Goal: Task Accomplishment & Management: Manage account settings

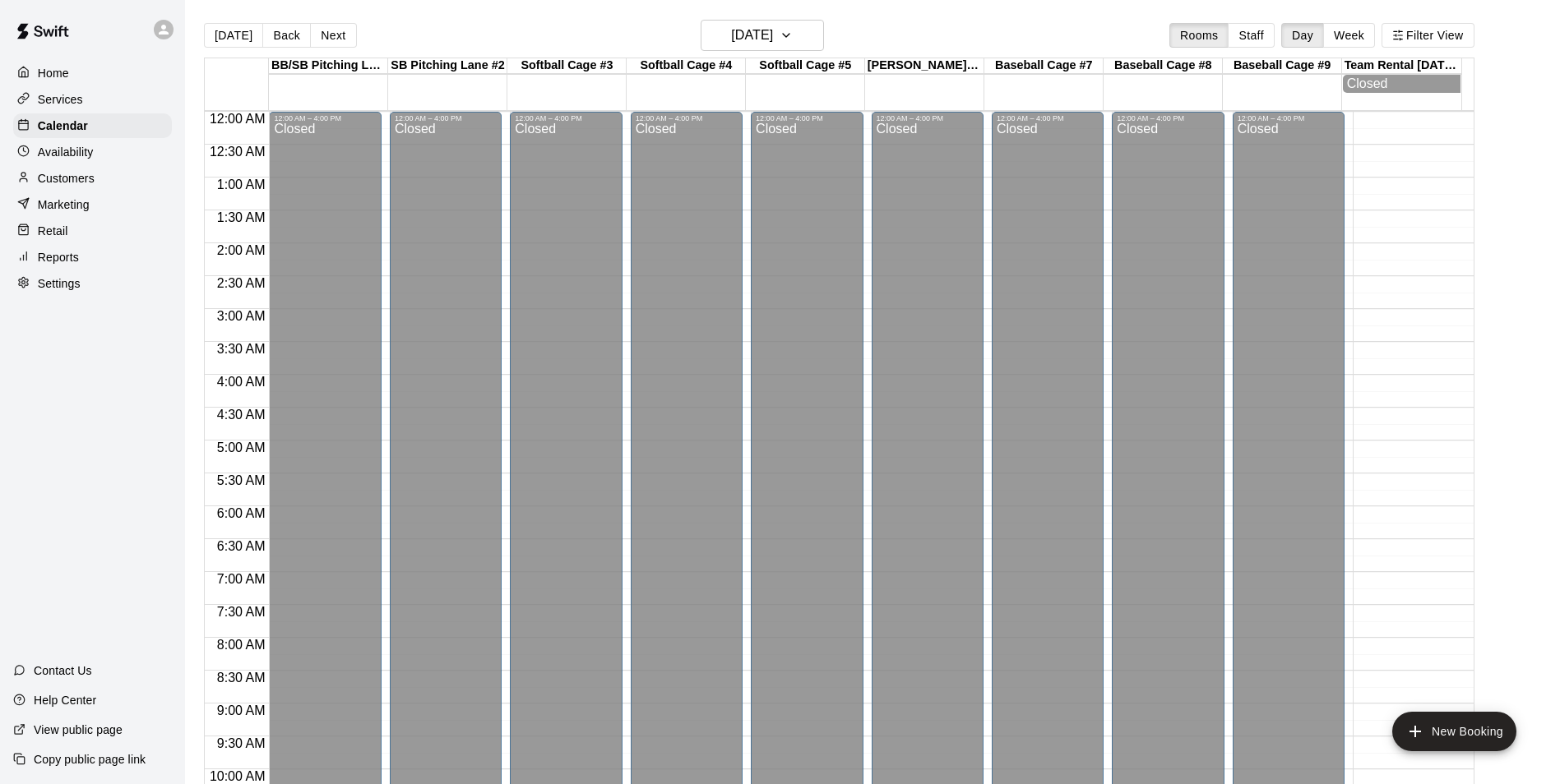
scroll to position [836, 0]
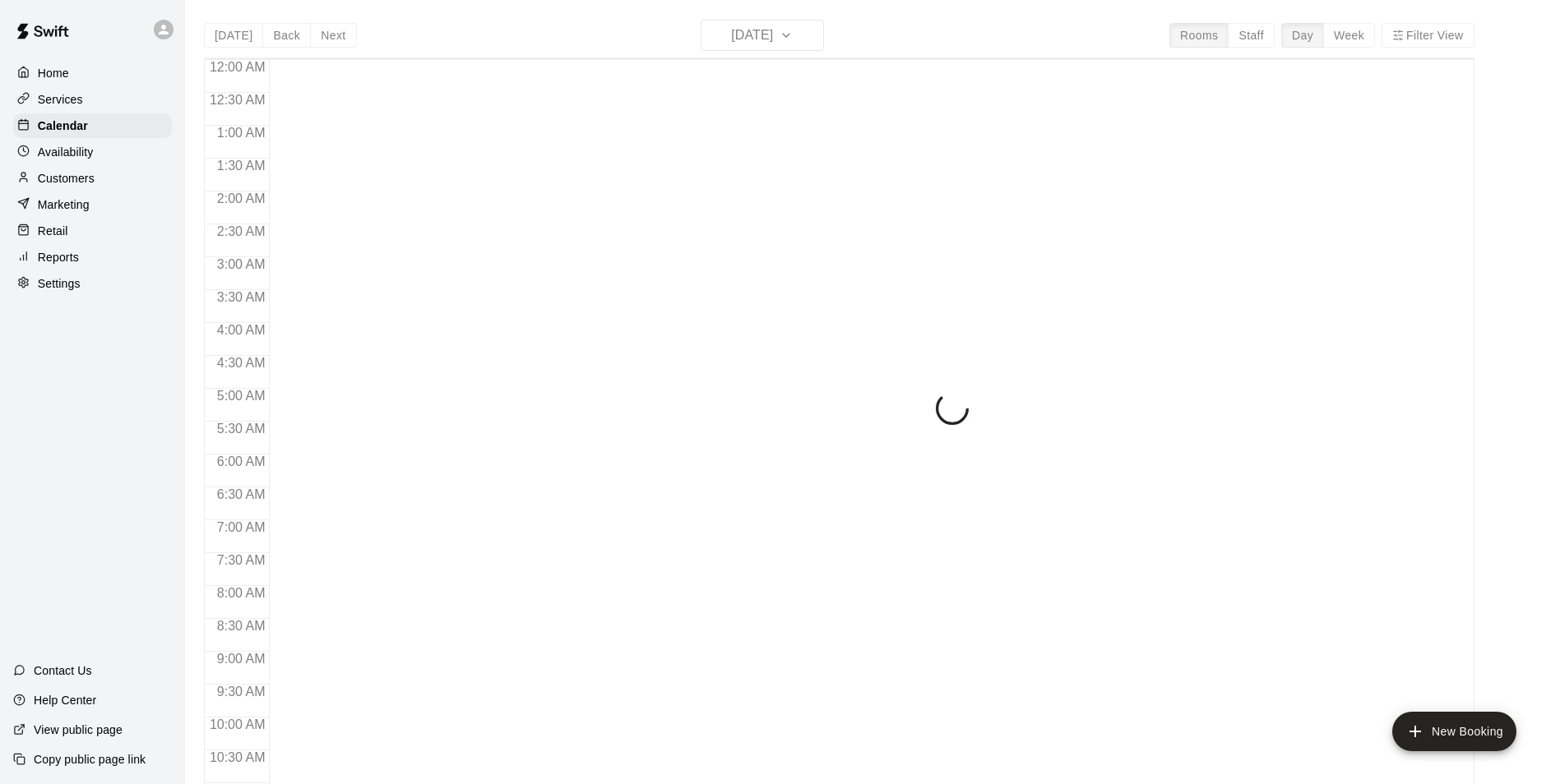
scroll to position [836, 0]
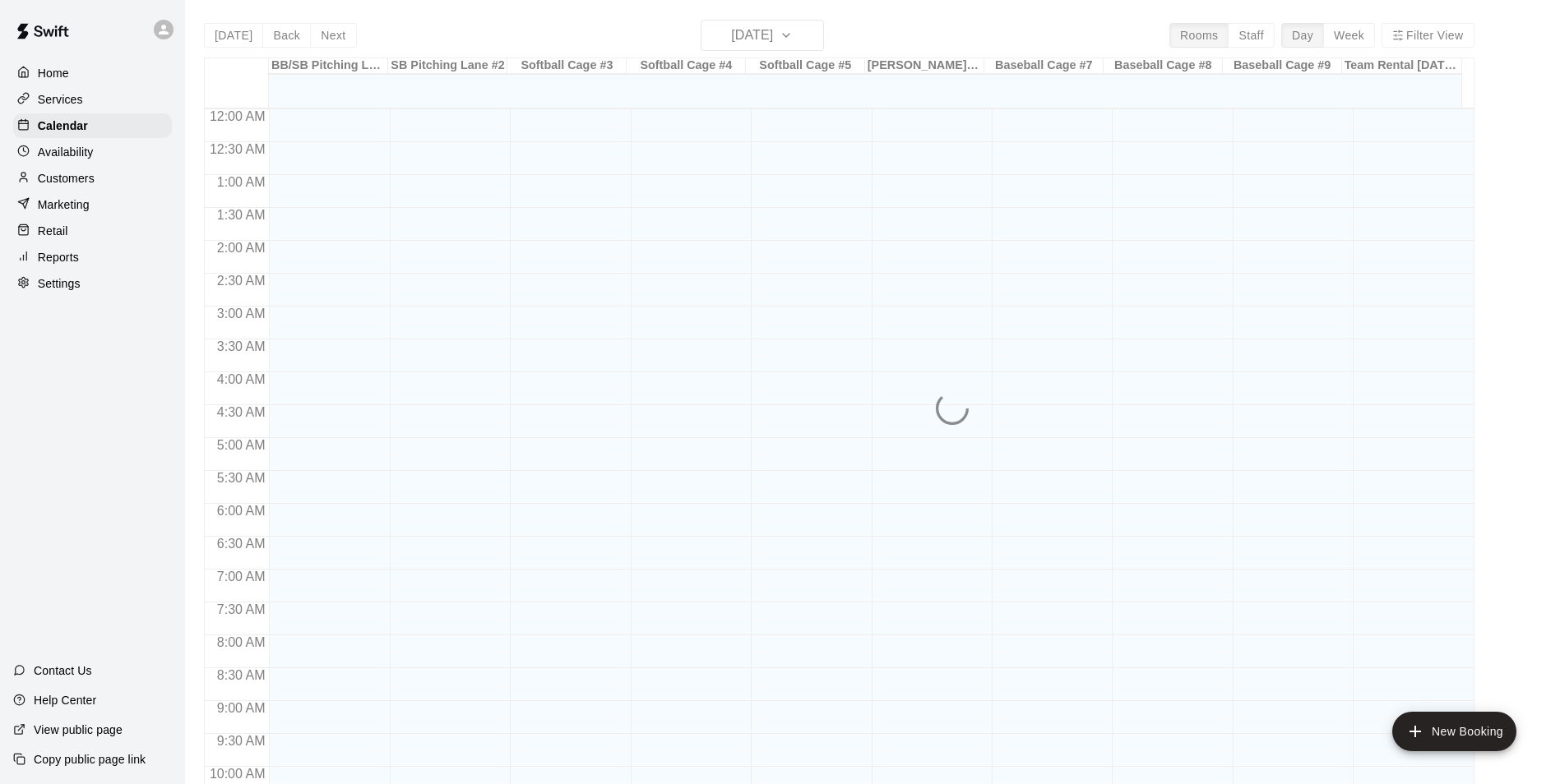
scroll to position [836, 0]
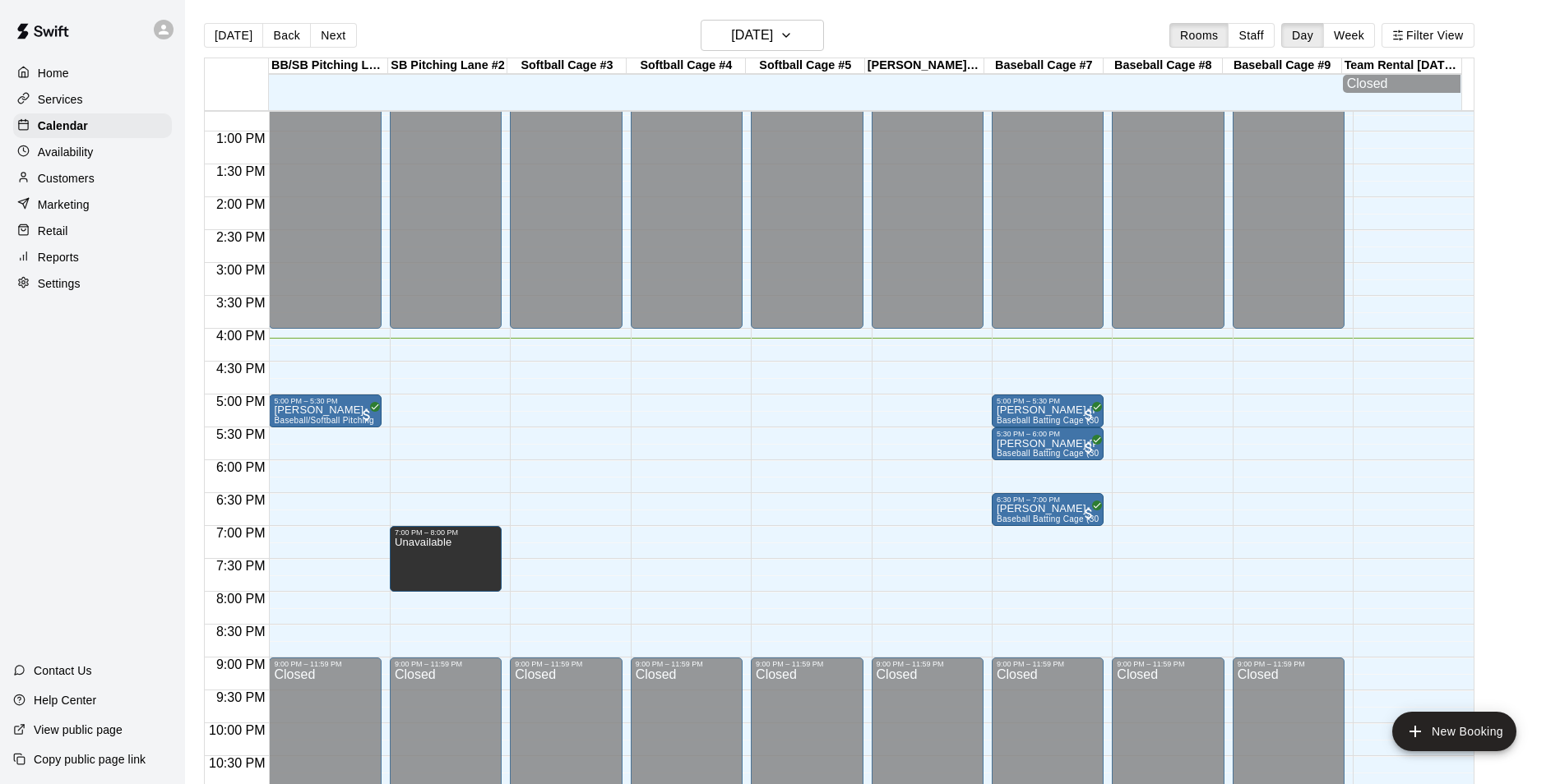
click at [1497, 219] on main "Today Back Next Friday Aug 15 Rooms Staff Day Week Filter View BB/SB Pitching L…" at bounding box center [873, 411] width 1362 height 784
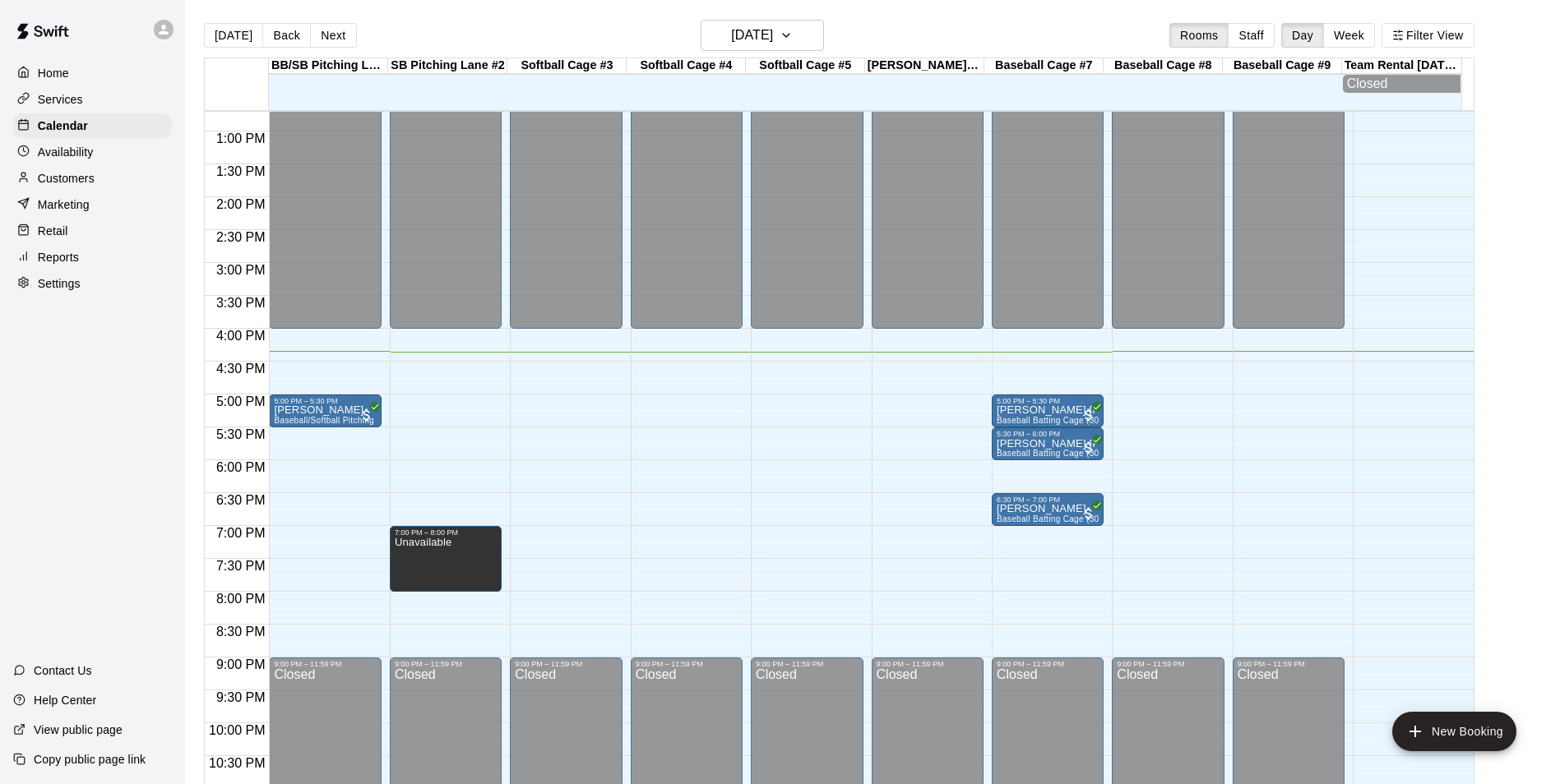
click at [1515, 323] on main "Today Back Next Friday Aug 15 Rooms Staff Day Week Filter View BB/SB Pitching L…" at bounding box center [873, 411] width 1362 height 784
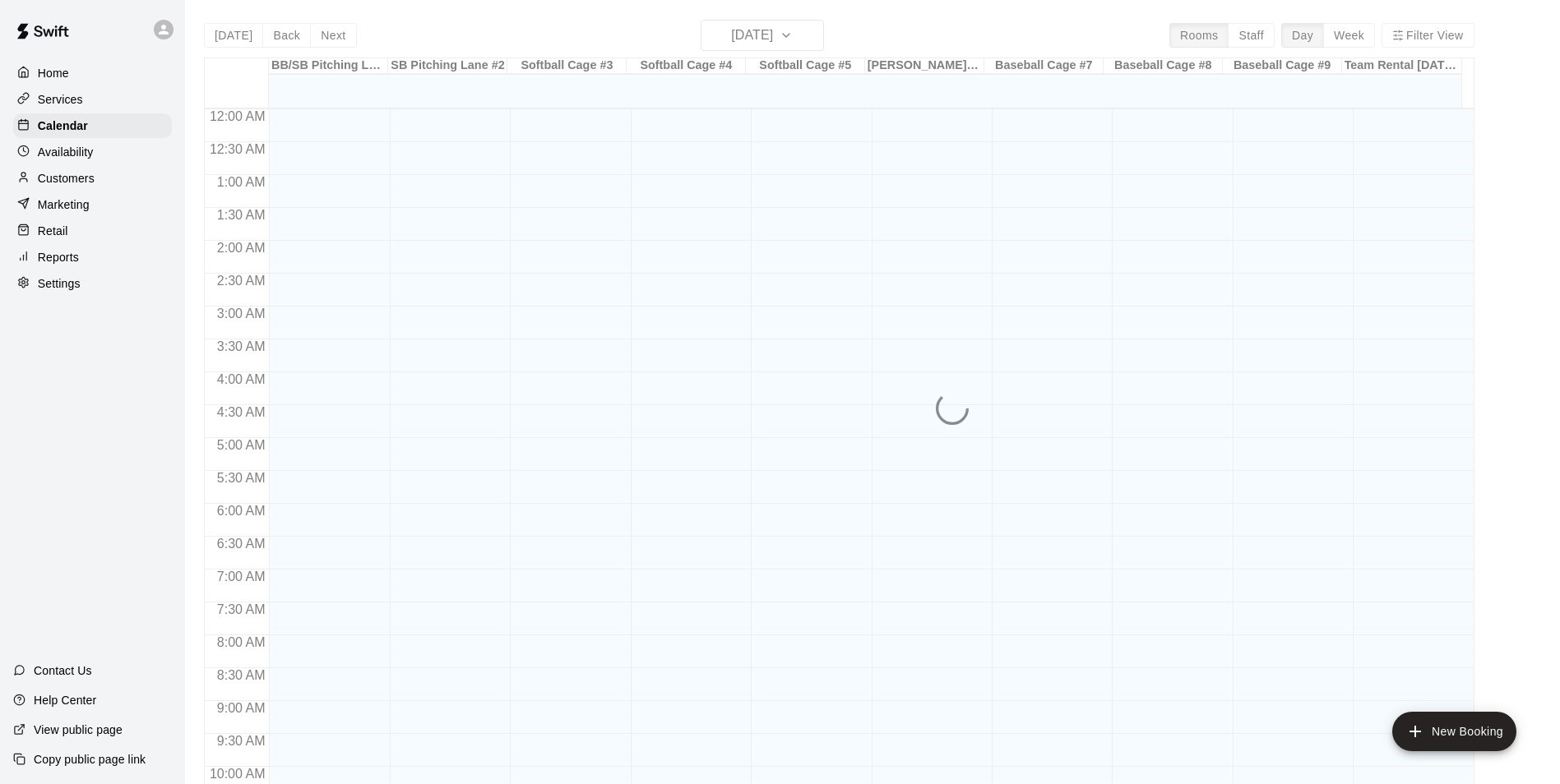
scroll to position [836, 0]
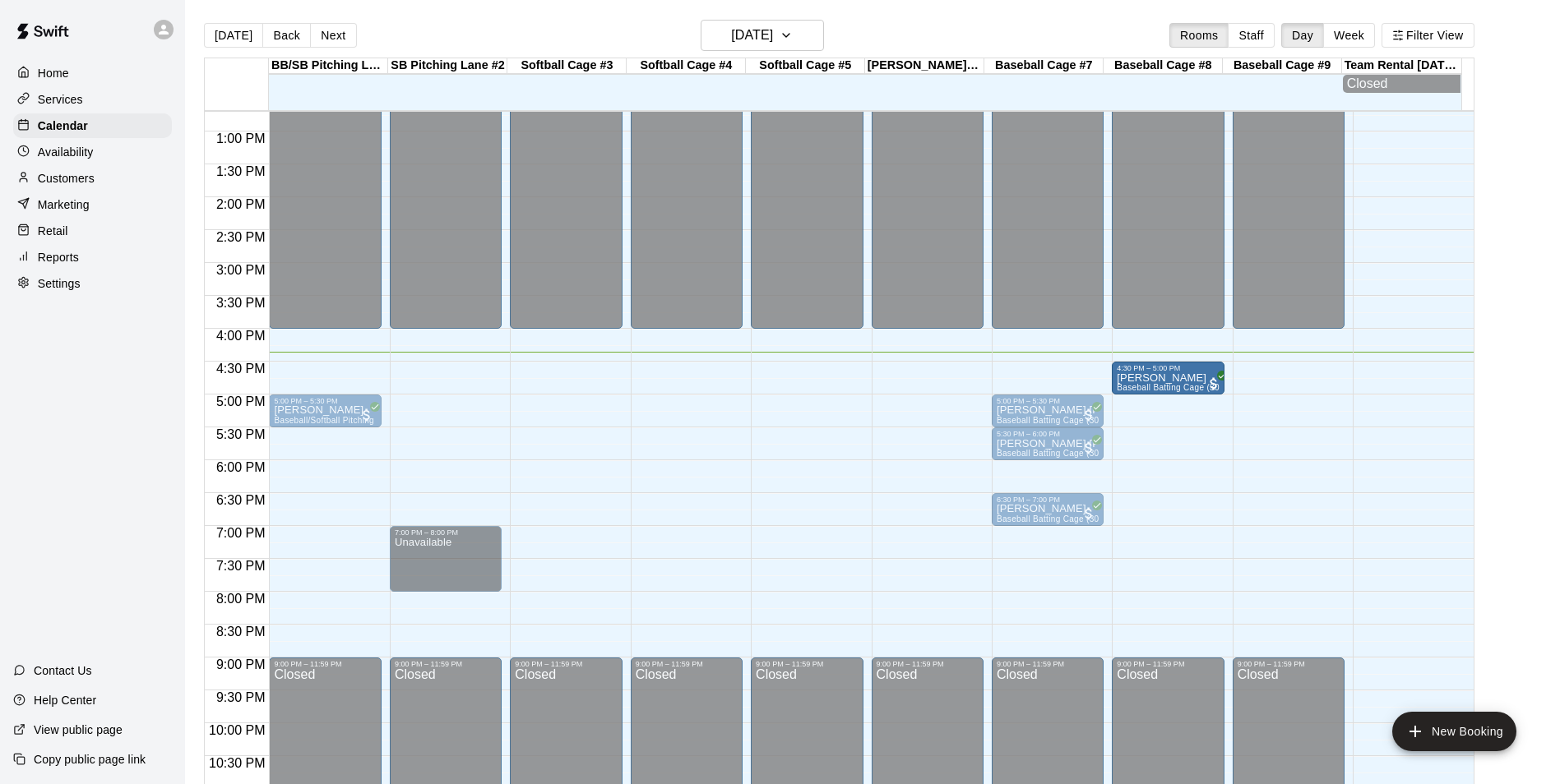
drag, startPoint x: 1074, startPoint y: 386, endPoint x: 1164, endPoint y: 393, distance: 90.3
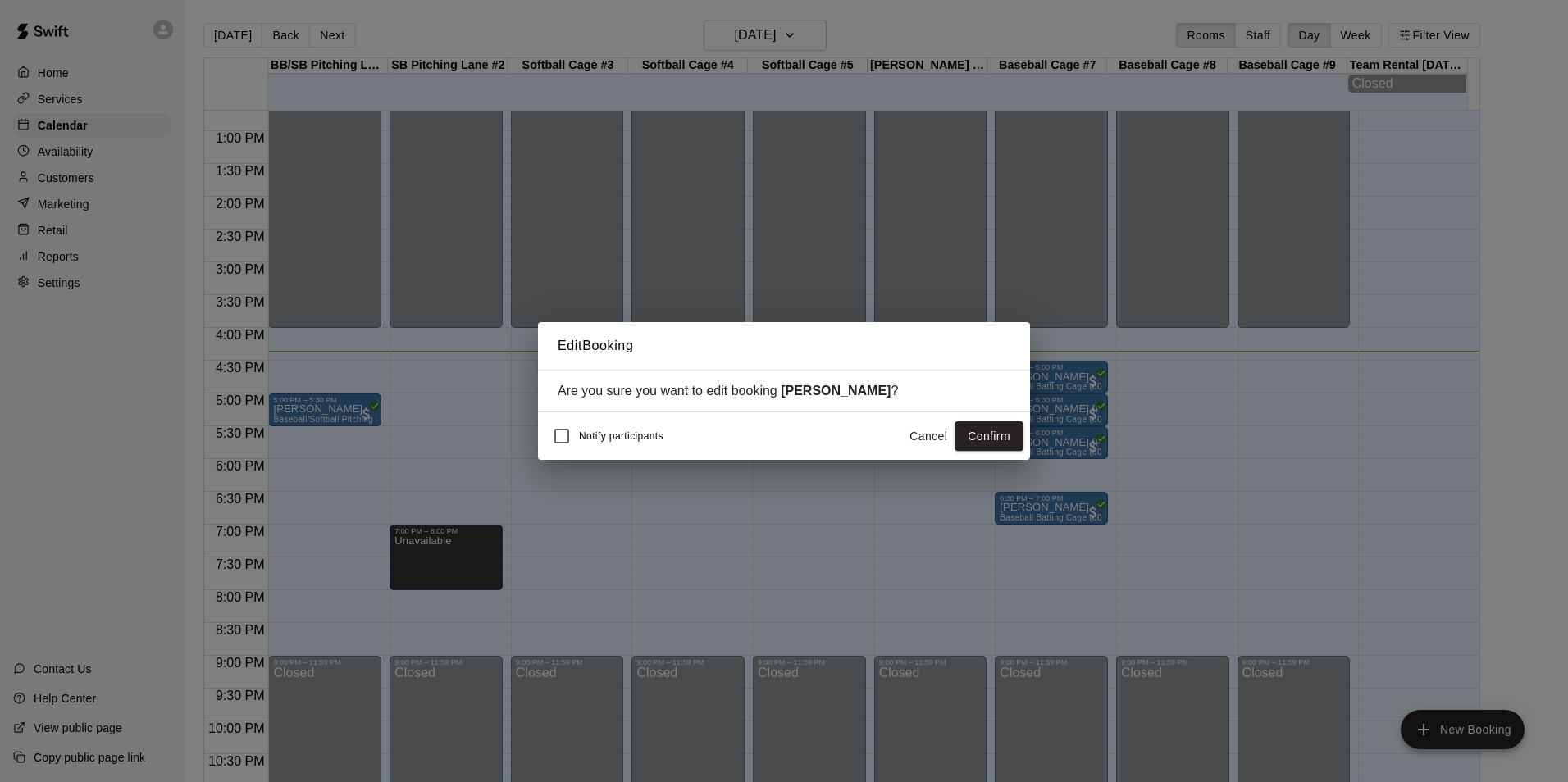
click at [997, 435] on button "Confirm" at bounding box center [989, 436] width 69 height 30
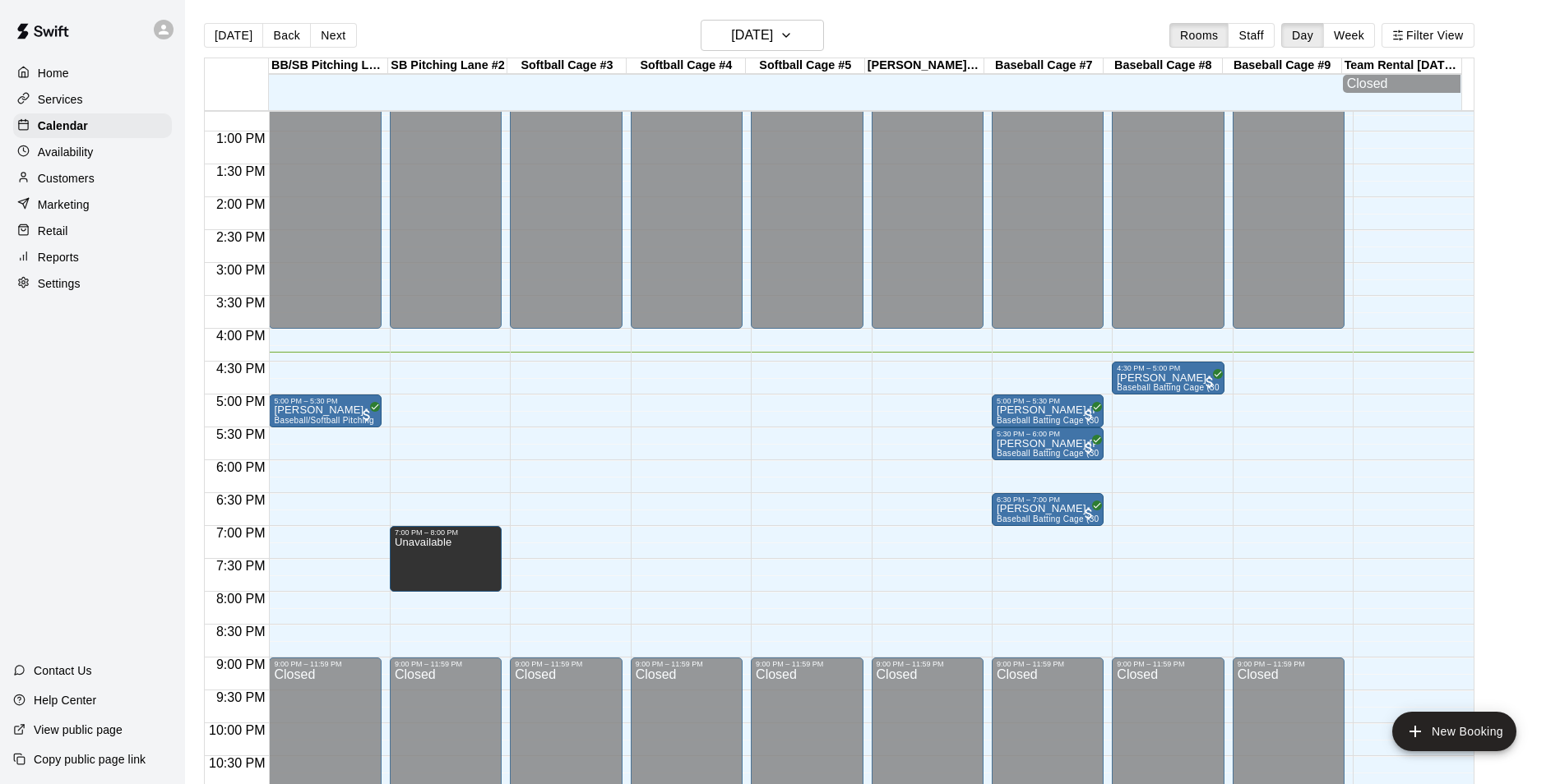
click at [1274, 367] on div "12:00 AM – 4:00 PM Closed 9:00 PM – 11:59 PM Closed" at bounding box center [1289, 65] width 112 height 1578
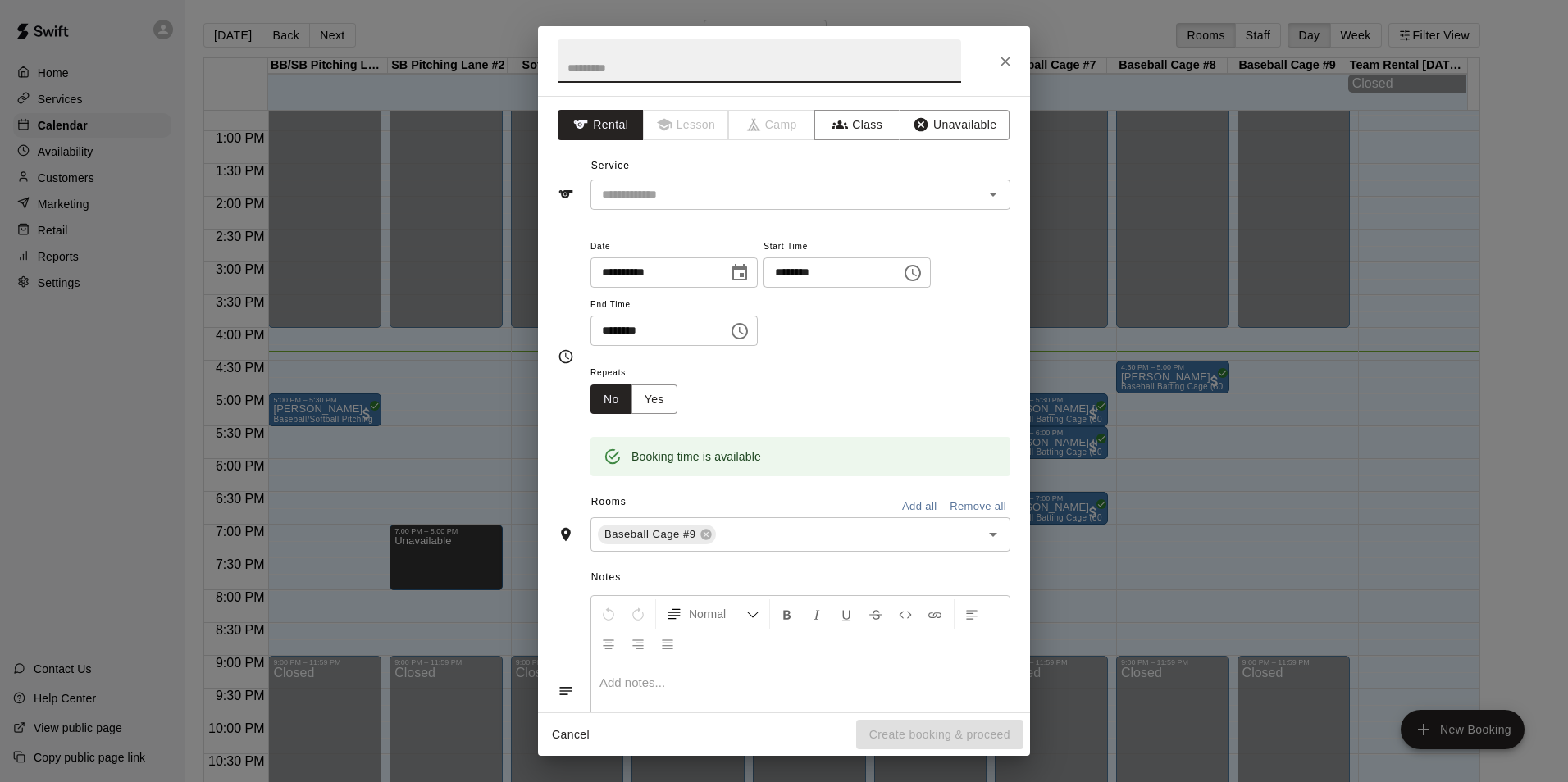
click at [611, 328] on input "********" at bounding box center [654, 331] width 126 height 30
type input "********"
click at [947, 134] on button "Unavailable" at bounding box center [954, 125] width 110 height 30
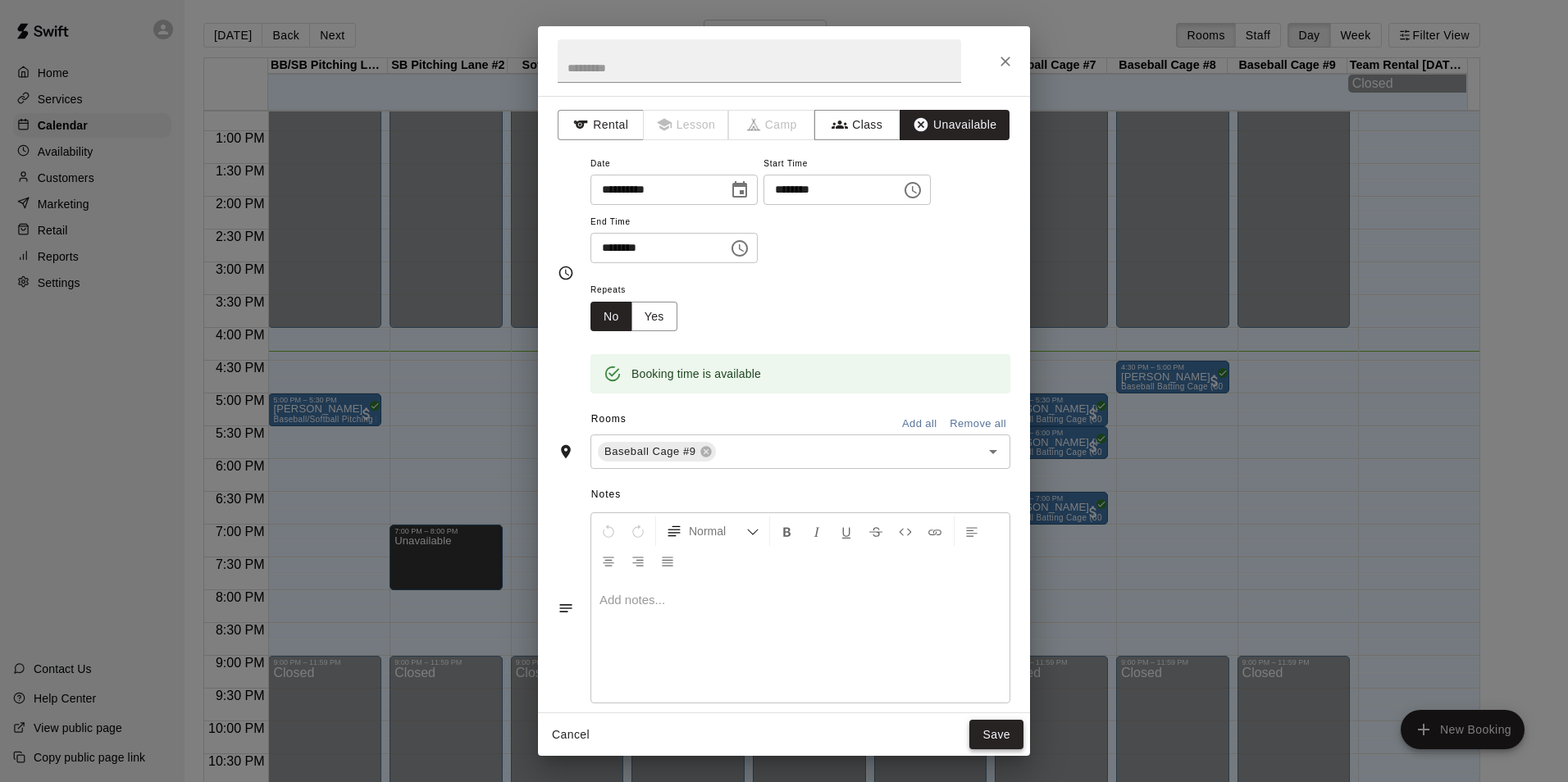
click at [992, 738] on button "Save" at bounding box center [997, 735] width 54 height 30
